Goal: Transaction & Acquisition: Purchase product/service

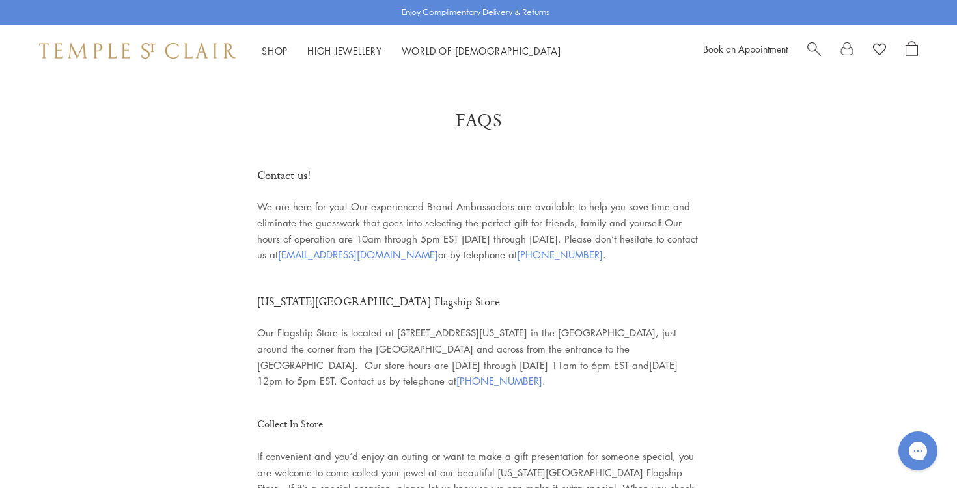
click at [845, 49] on link at bounding box center [846, 51] width 13 height 20
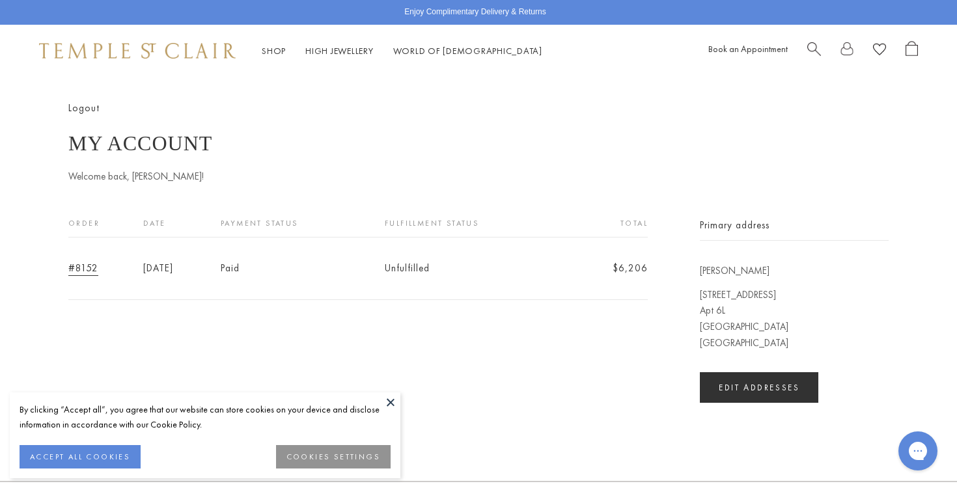
scroll to position [13, 0]
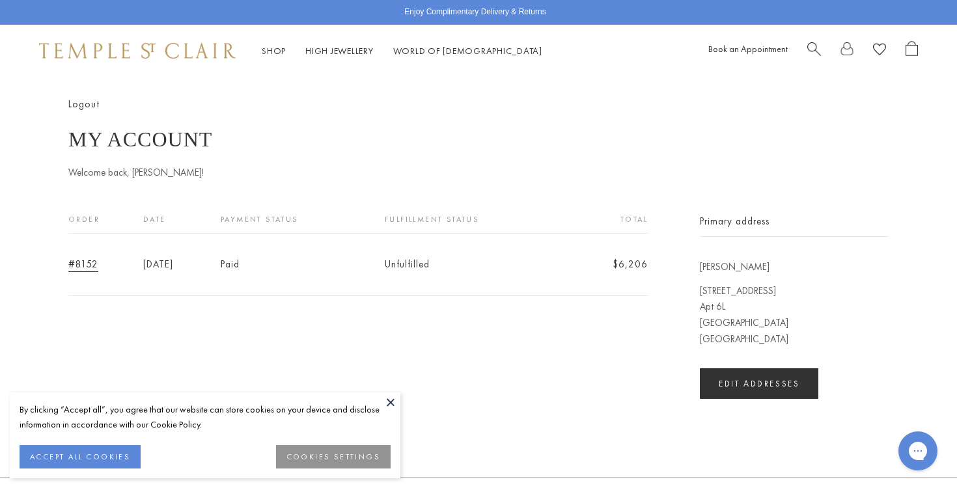
click at [388, 397] on button at bounding box center [391, 402] width 20 height 20
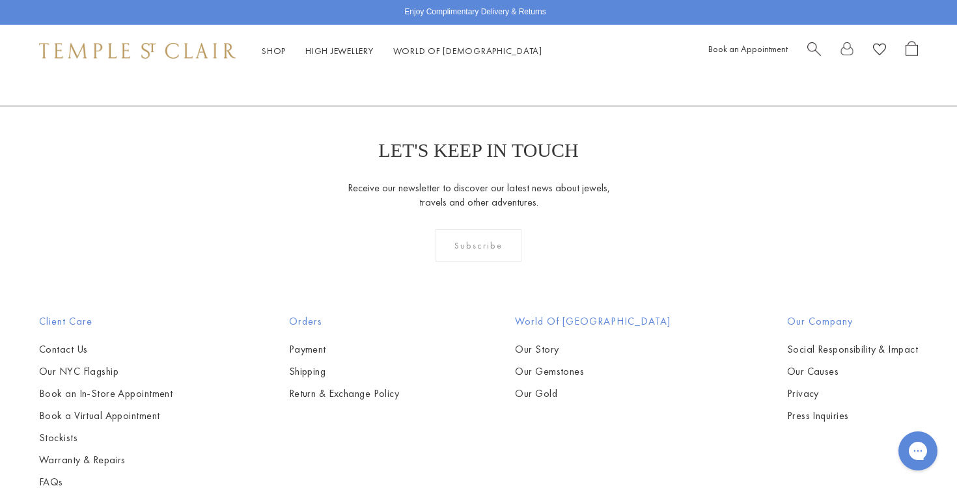
scroll to position [472, 0]
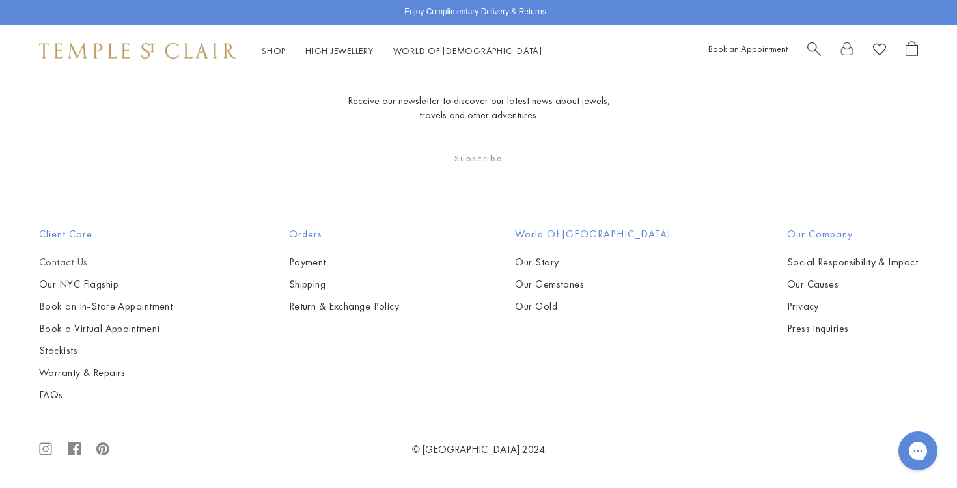
click at [60, 264] on link "Contact Us" at bounding box center [105, 262] width 133 height 14
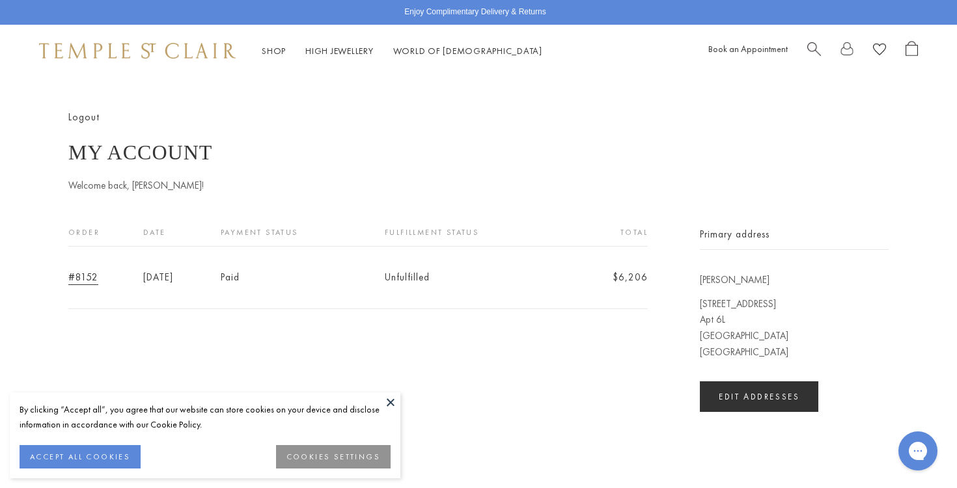
click at [391, 400] on button at bounding box center [391, 402] width 20 height 20
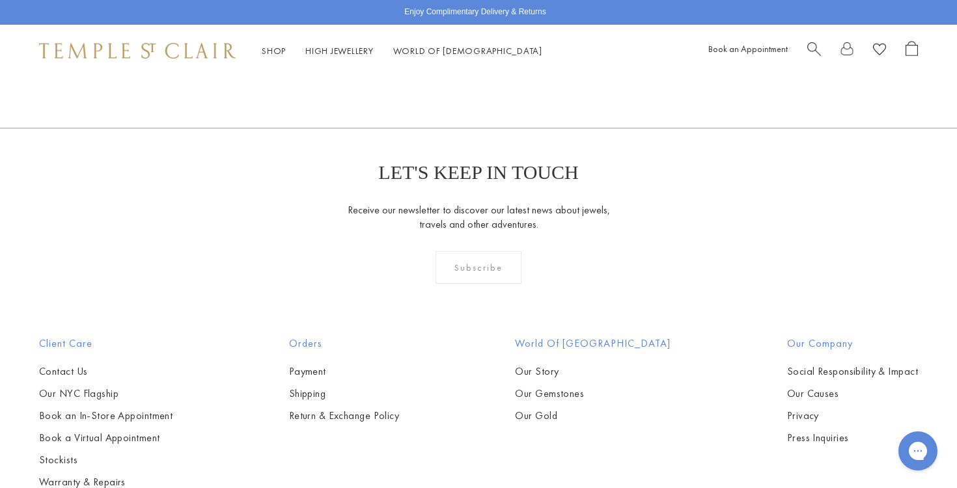
scroll to position [472, 0]
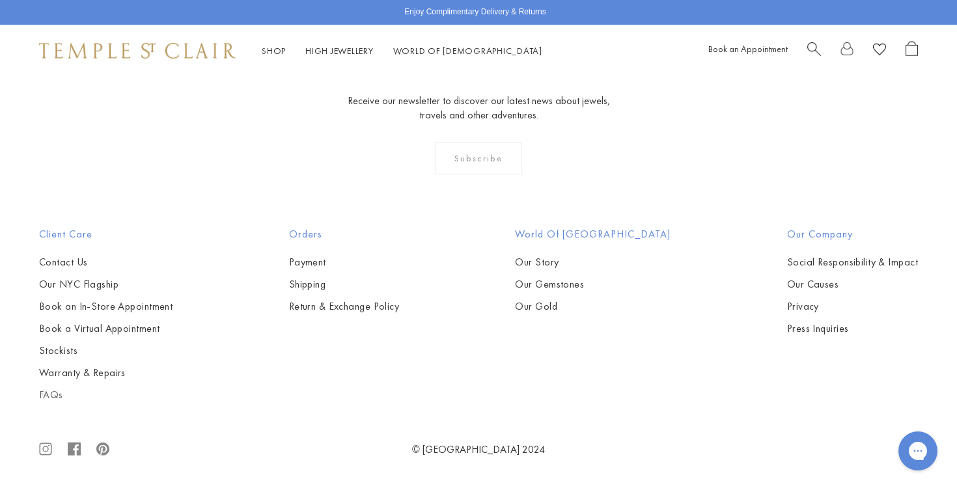
click at [46, 394] on link "FAQs" at bounding box center [105, 395] width 133 height 14
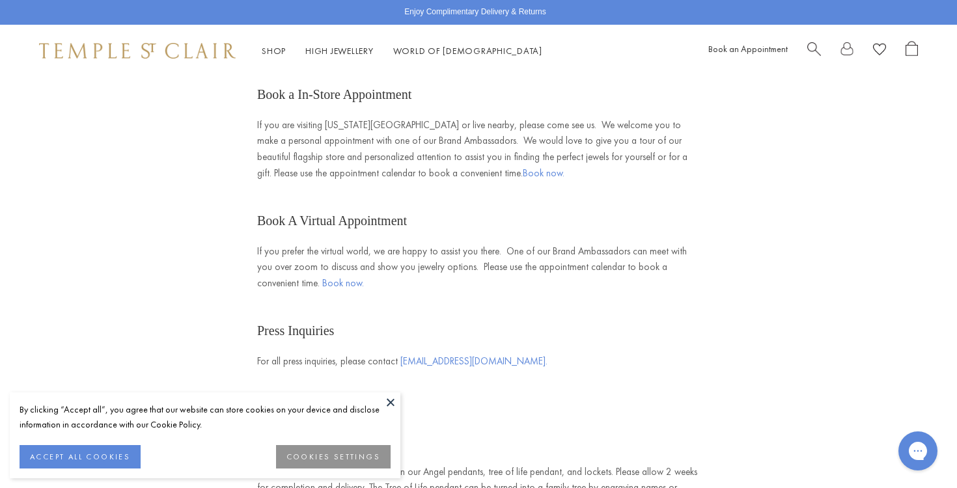
scroll to position [488, 0]
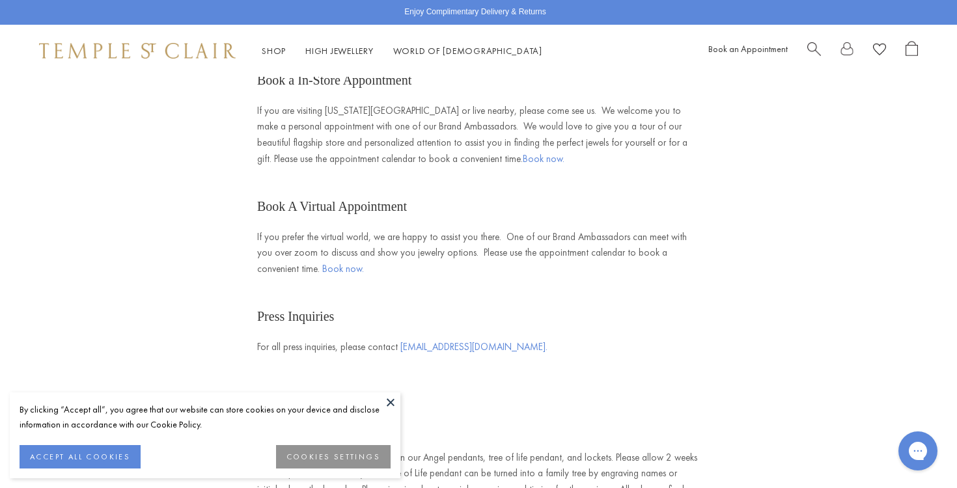
click at [391, 400] on button at bounding box center [391, 402] width 20 height 20
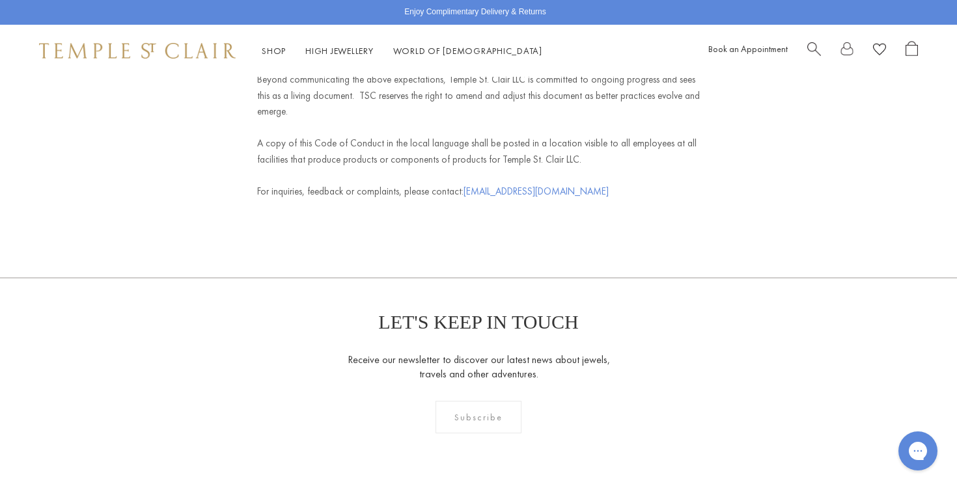
scroll to position [5623, 0]
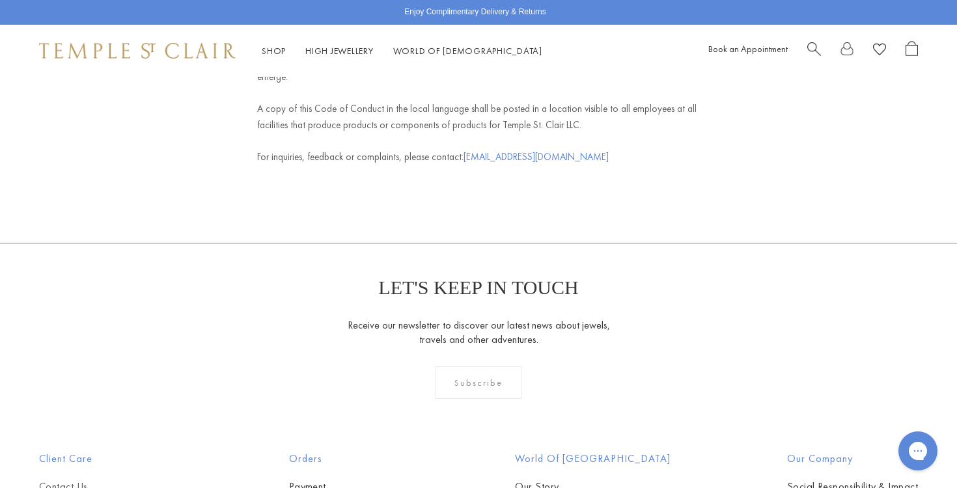
click at [64, 480] on link "Contact Us" at bounding box center [105, 487] width 133 height 14
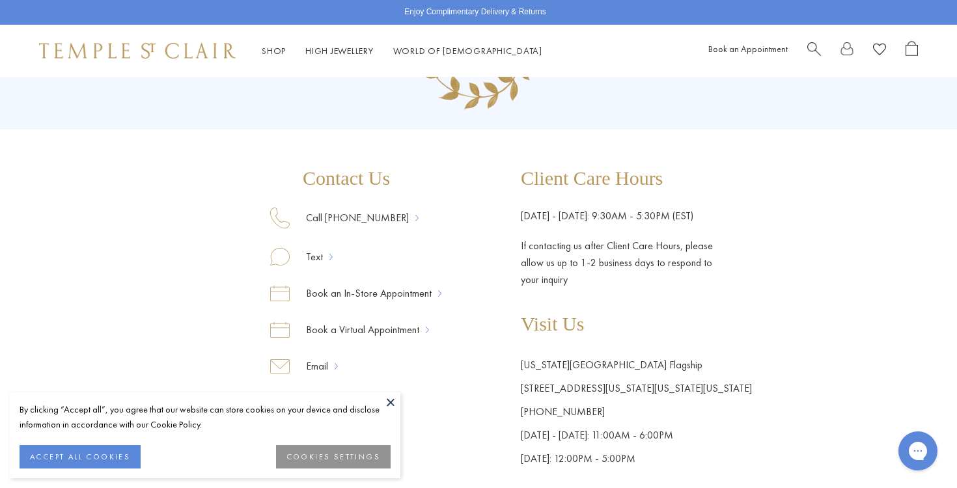
scroll to position [142, 0]
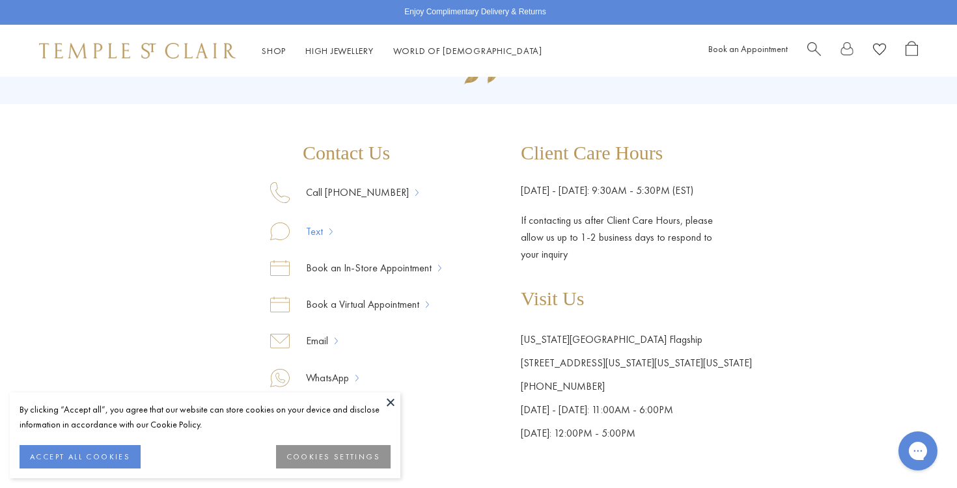
click at [315, 234] on link "Text" at bounding box center [310, 231] width 40 height 17
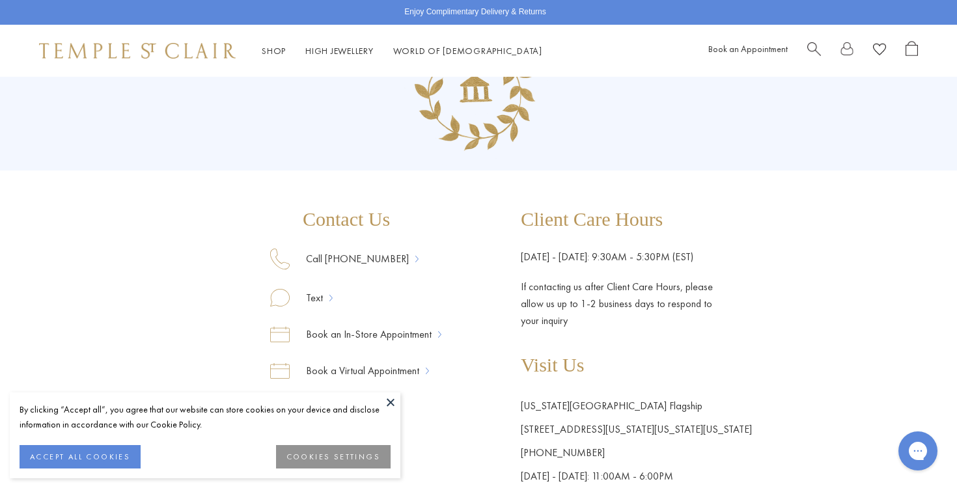
scroll to position [0, 0]
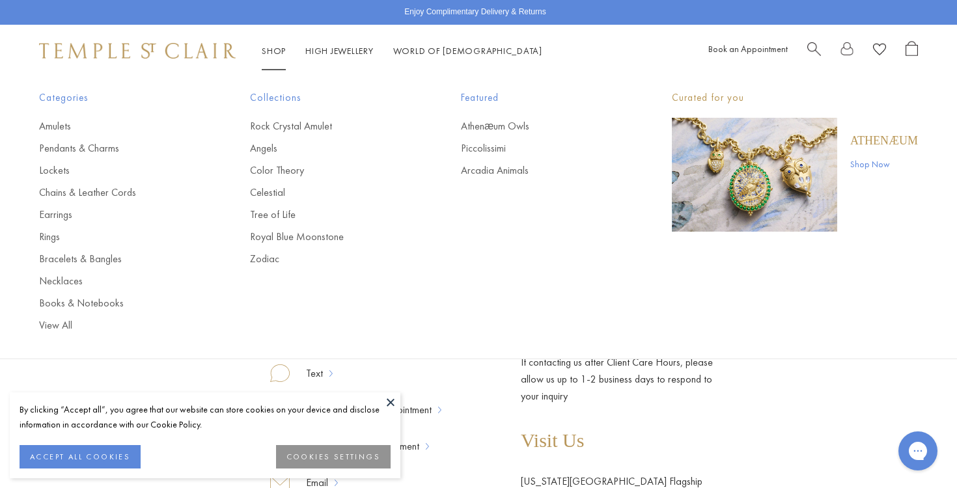
click at [273, 51] on link "Shop Shop" at bounding box center [274, 51] width 24 height 12
click at [65, 150] on link "Pendants & Charms" at bounding box center [118, 148] width 159 height 14
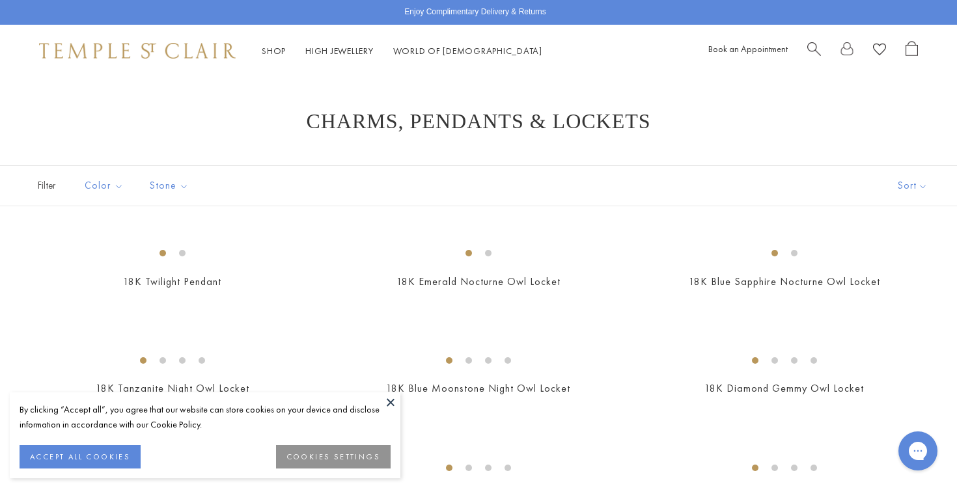
click at [394, 401] on button at bounding box center [391, 402] width 20 height 20
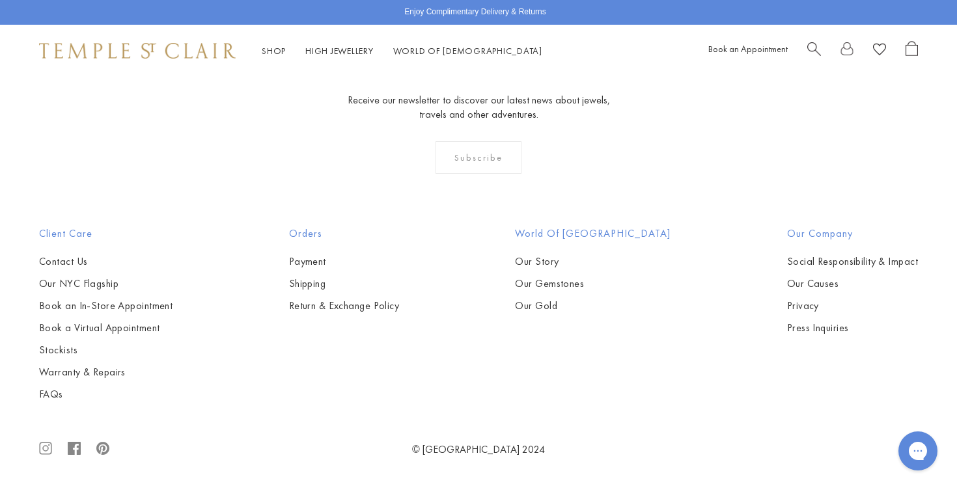
scroll to position [4829, 0]
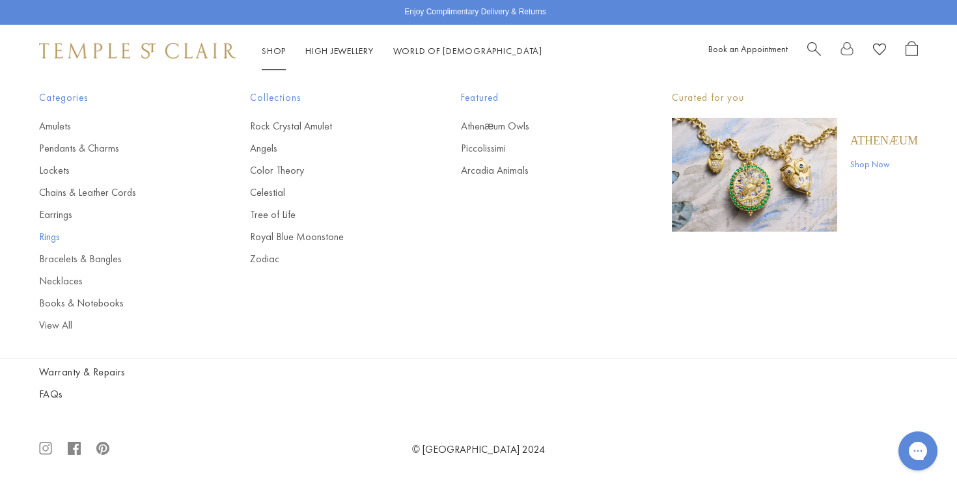
click at [47, 237] on link "Rings" at bounding box center [118, 237] width 159 height 14
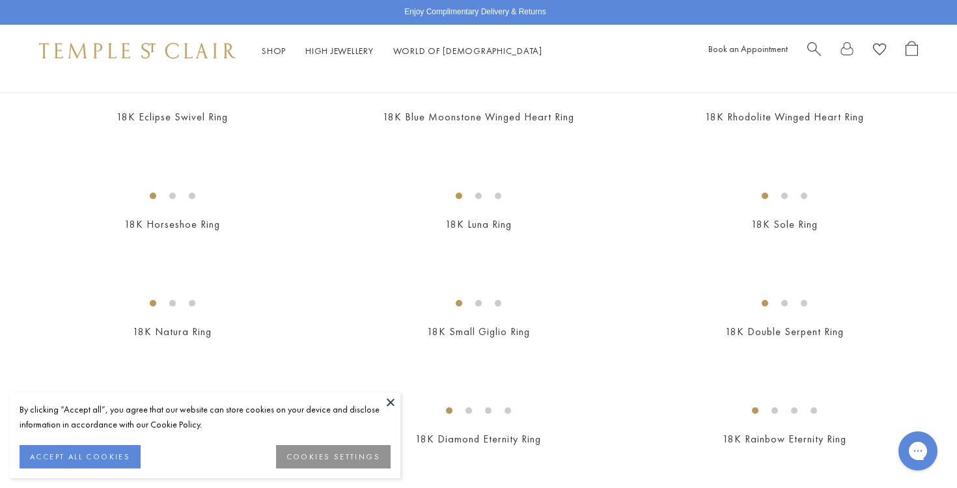
scroll to position [929, 0]
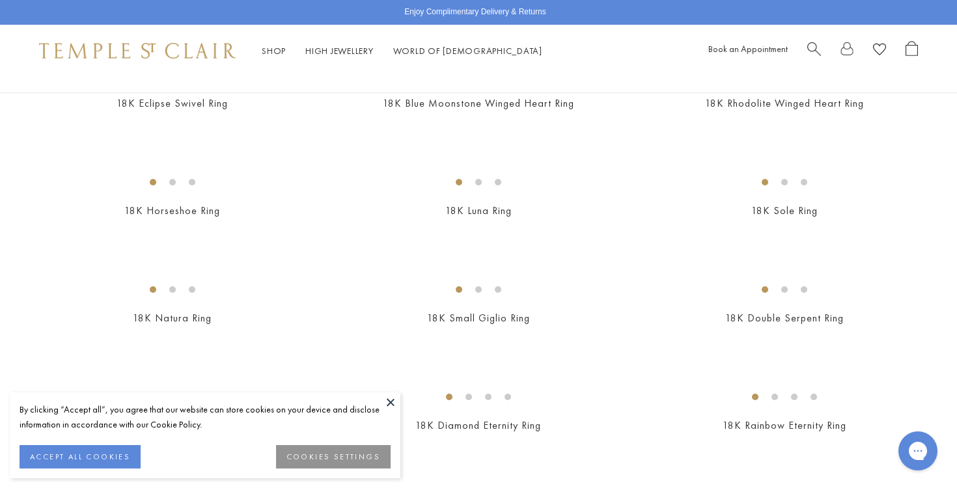
click at [390, 400] on button at bounding box center [391, 402] width 20 height 20
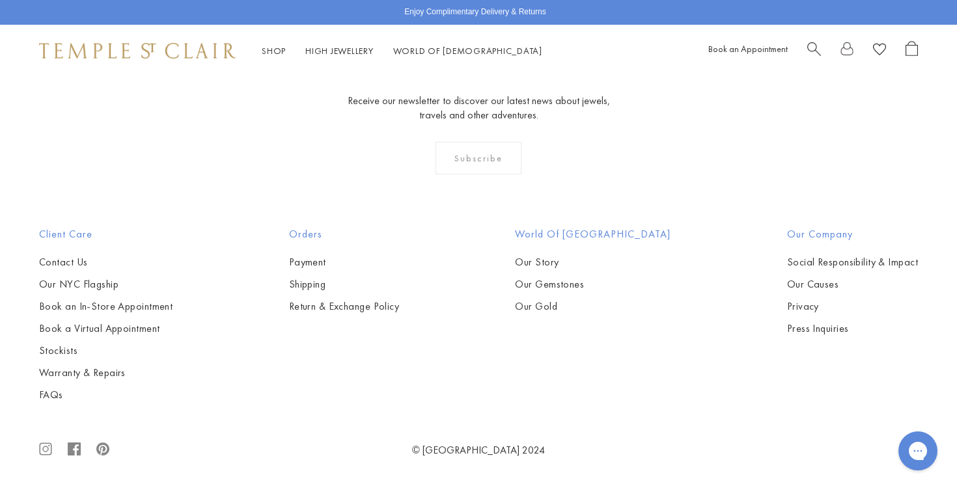
scroll to position [2466, 0]
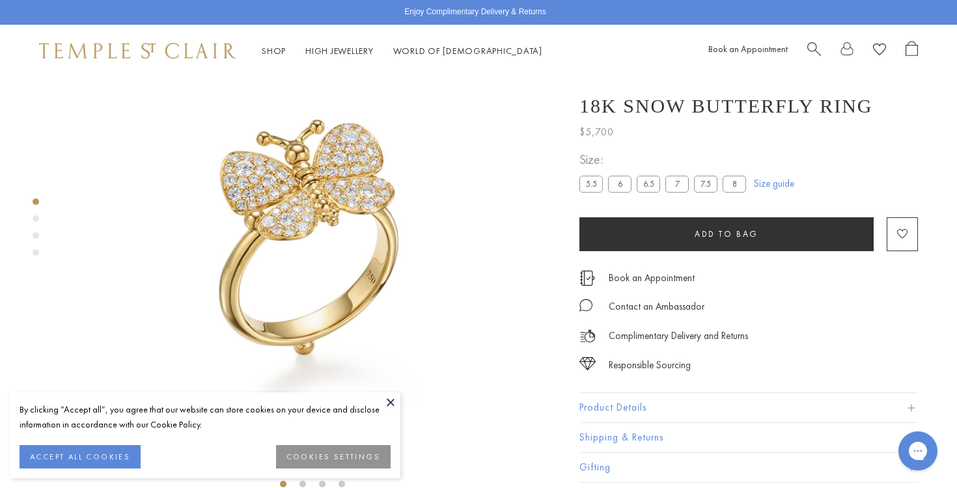
scroll to position [77, 0]
click at [733, 182] on label "8" at bounding box center [733, 184] width 23 height 16
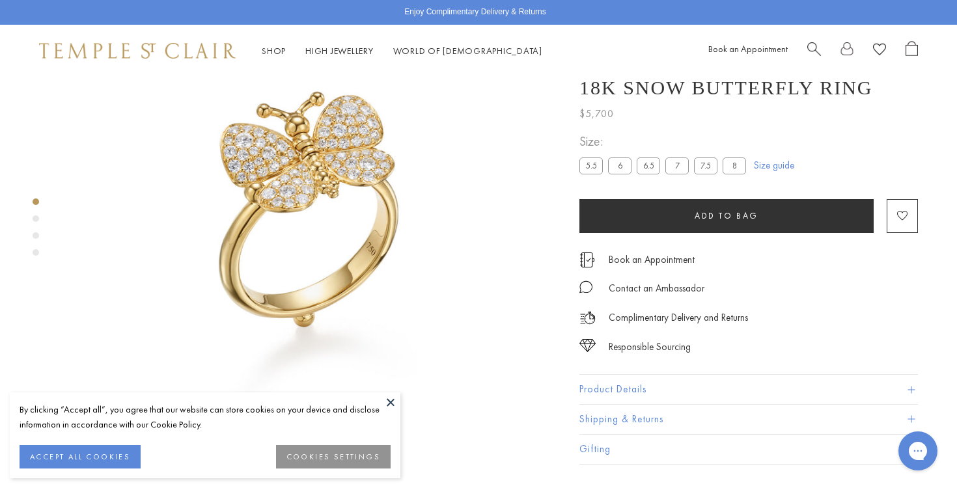
scroll to position [139, 0]
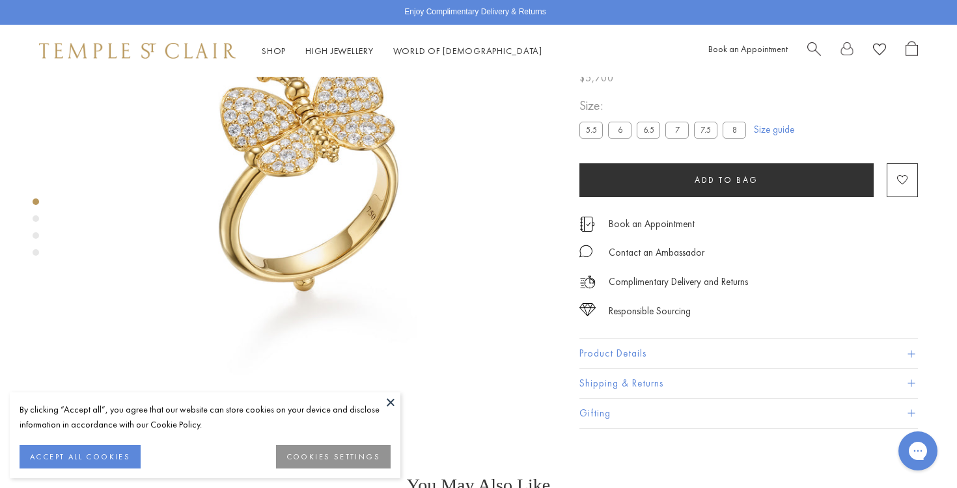
click at [388, 402] on button at bounding box center [391, 402] width 20 height 20
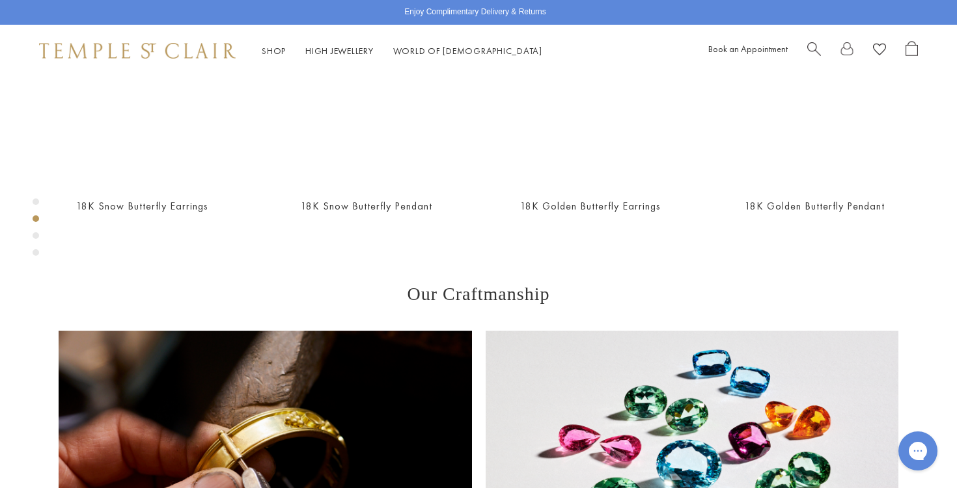
scroll to position [672, 0]
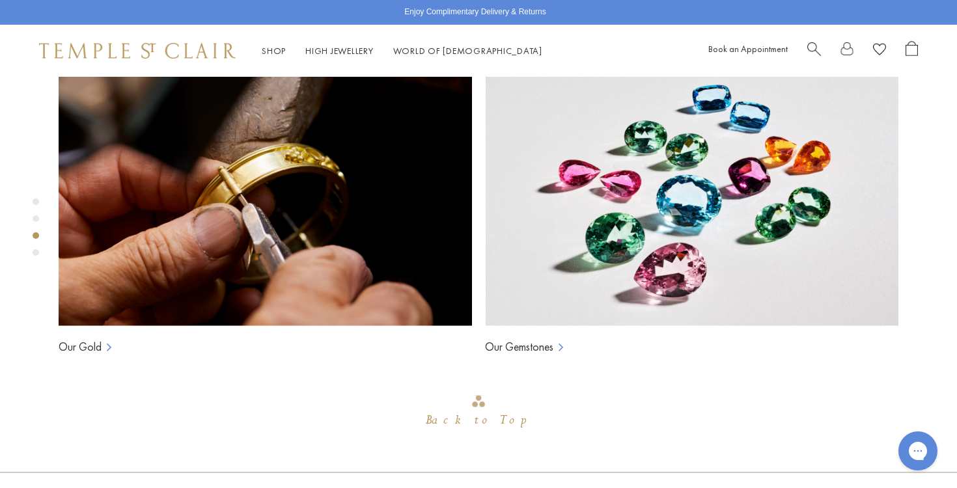
scroll to position [1113, 0]
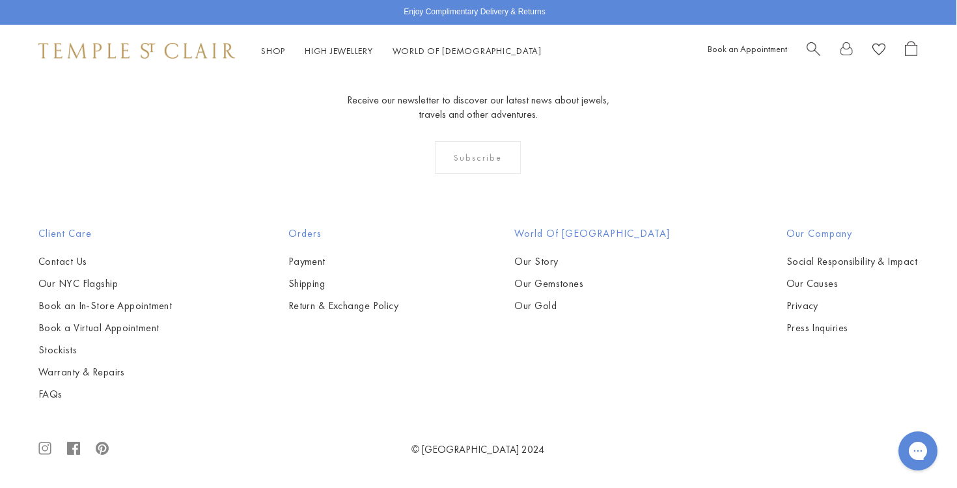
scroll to position [2872, 1]
click at [336, 308] on link "Return & Exchange Policy" at bounding box center [343, 306] width 111 height 14
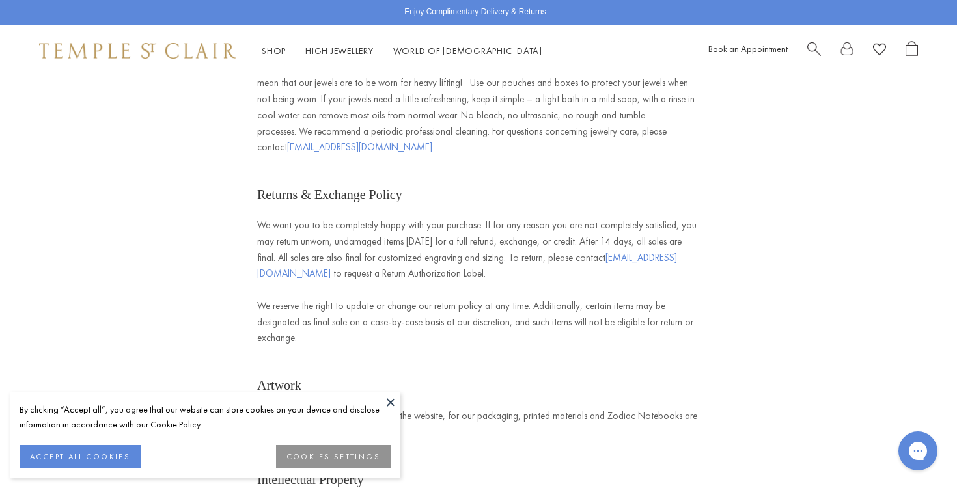
scroll to position [2674, 0]
